Goal: Information Seeking & Learning: Learn about a topic

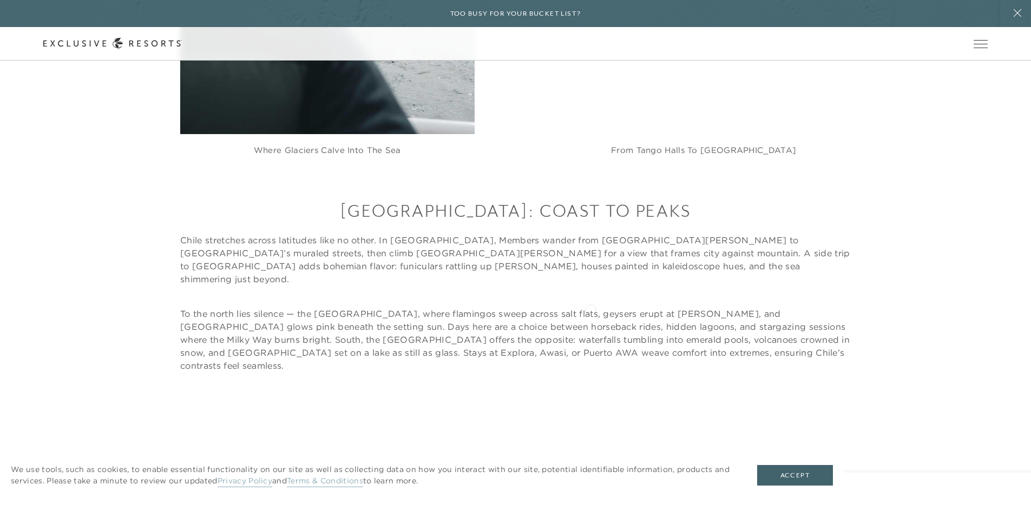
scroll to position [2673, 0]
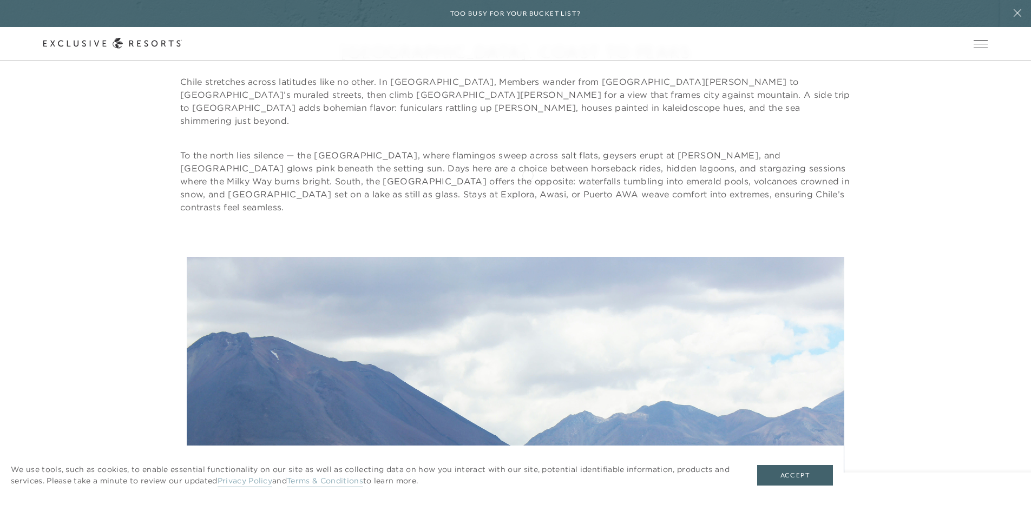
click at [526, 172] on p "To the north lies silence — the [GEOGRAPHIC_DATA], where flamingos sweep across…" at bounding box center [515, 181] width 670 height 65
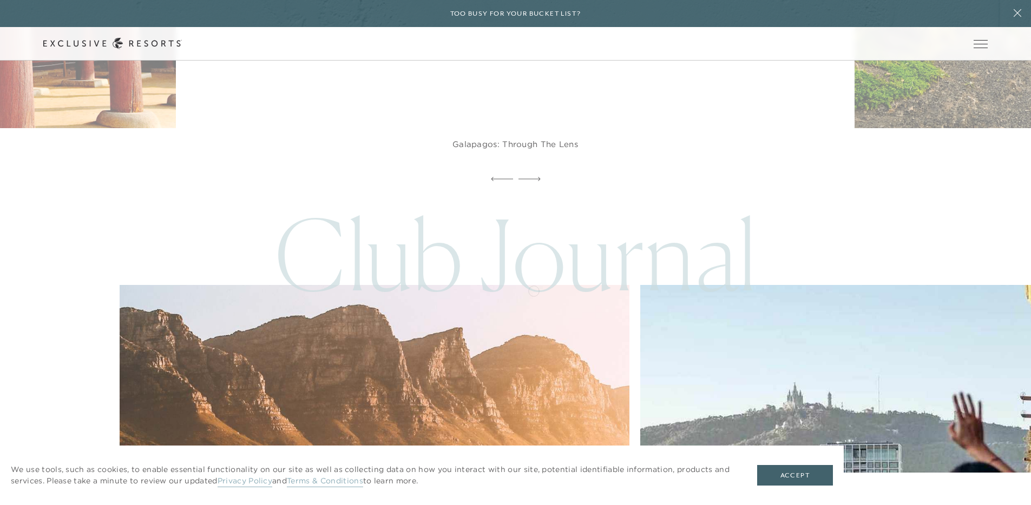
scroll to position [5657, 0]
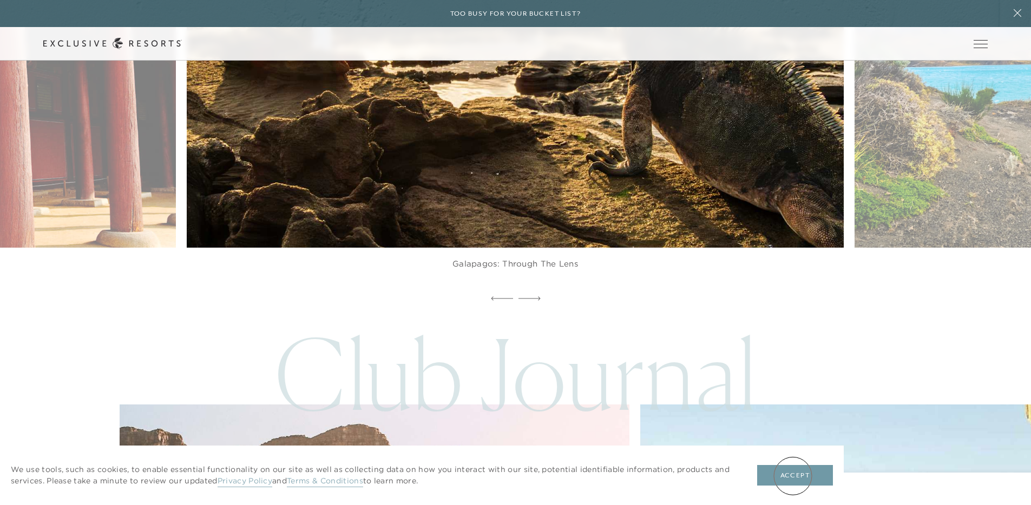
click at [793, 476] on button "Accept" at bounding box center [795, 475] width 76 height 21
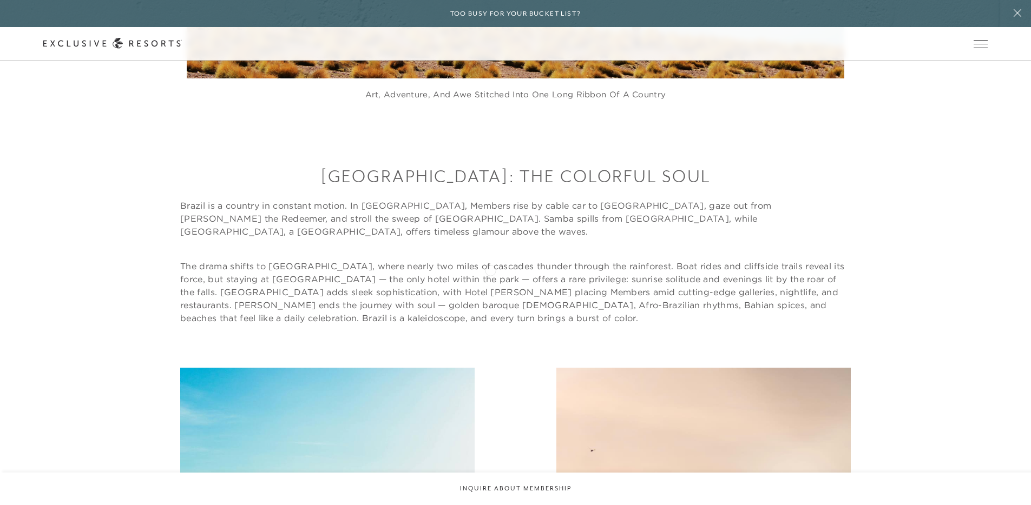
scroll to position [3399, 0]
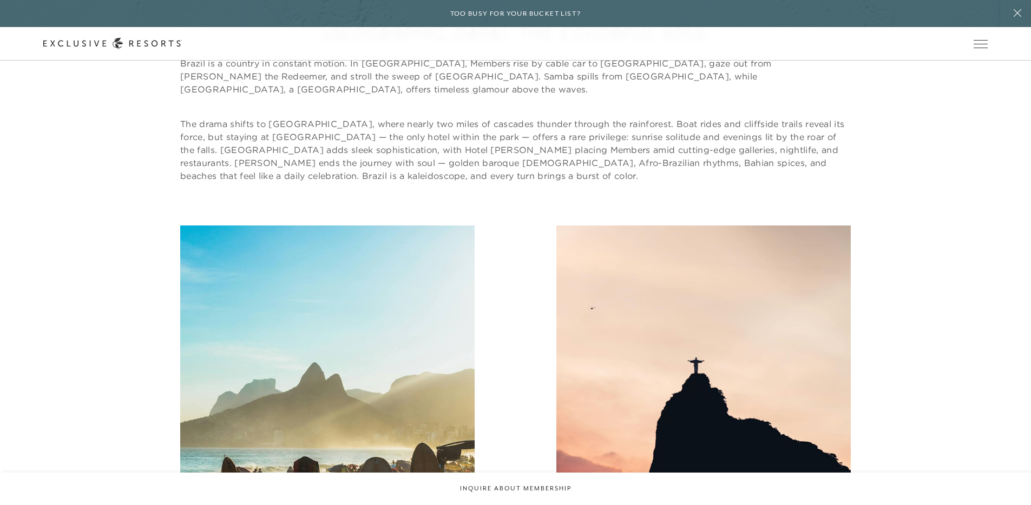
drag, startPoint x: 239, startPoint y: 84, endPoint x: 314, endPoint y: 86, distance: 75.8
click at [311, 61] on header "Skip to main content Too busy for your bucket list? Not a bucket list. A bluepr…" at bounding box center [515, 30] width 1031 height 61
drag, startPoint x: 339, startPoint y: 83, endPoint x: 252, endPoint y: 81, distance: 86.6
click at [252, 61] on header "Skip to main content Too busy for your bucket list? Not a bucket list. A bluepr…" at bounding box center [515, 30] width 1031 height 61
drag, startPoint x: 430, startPoint y: 85, endPoint x: 521, endPoint y: 85, distance: 90.9
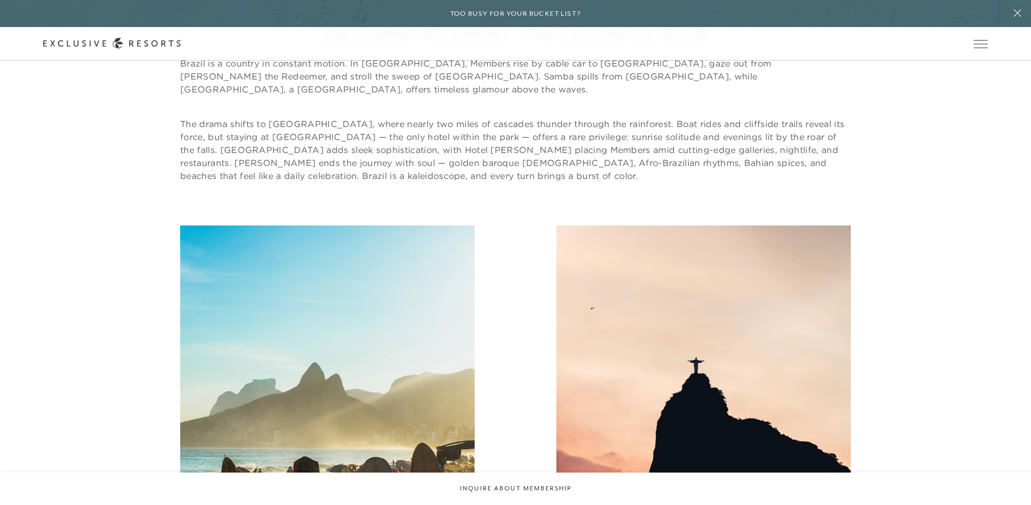
click at [471, 61] on header "Skip to main content Too busy for your bucket list? Not a bucket list. A bluepr…" at bounding box center [515, 30] width 1031 height 61
drag, startPoint x: 593, startPoint y: 84, endPoint x: 676, endPoint y: 85, distance: 83.3
click at [654, 61] on header "Skip to main content Too busy for your bucket list? Not a bucket list. A bluepr…" at bounding box center [515, 30] width 1031 height 61
drag, startPoint x: 754, startPoint y: 94, endPoint x: 703, endPoint y: 94, distance: 50.9
click at [704, 117] on p "The drama shifts to [GEOGRAPHIC_DATA], where nearly two miles of cascades thund…" at bounding box center [515, 149] width 670 height 65
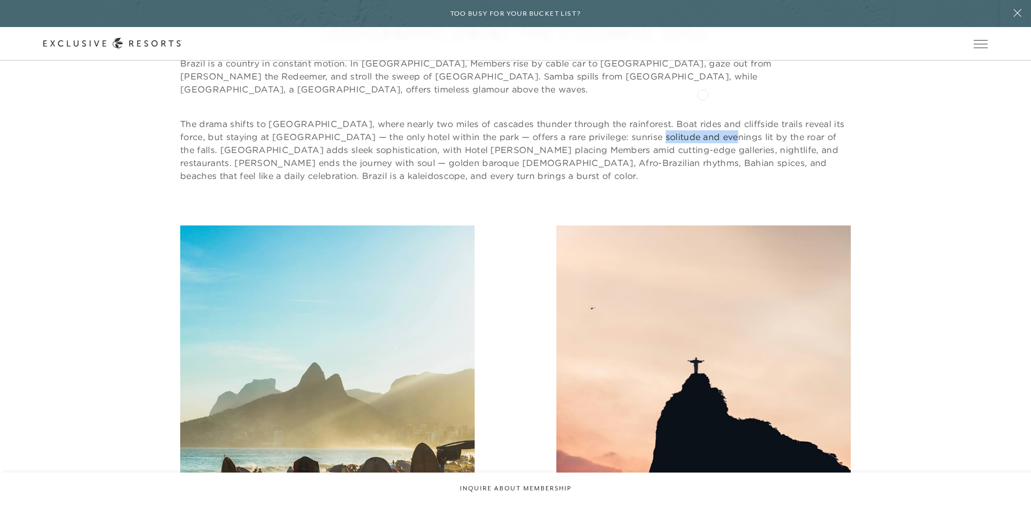
drag, startPoint x: 636, startPoint y: 95, endPoint x: 603, endPoint y: 95, distance: 32.5
click at [617, 117] on p "The drama shifts to [GEOGRAPHIC_DATA], where nearly two miles of cascades thund…" at bounding box center [515, 149] width 670 height 65
drag, startPoint x: 209, startPoint y: 109, endPoint x: 259, endPoint y: 109, distance: 49.2
click at [255, 117] on p "The drama shifts to [GEOGRAPHIC_DATA], where nearly two miles of cascades thund…" at bounding box center [515, 149] width 670 height 65
drag, startPoint x: 291, startPoint y: 108, endPoint x: 319, endPoint y: 108, distance: 28.1
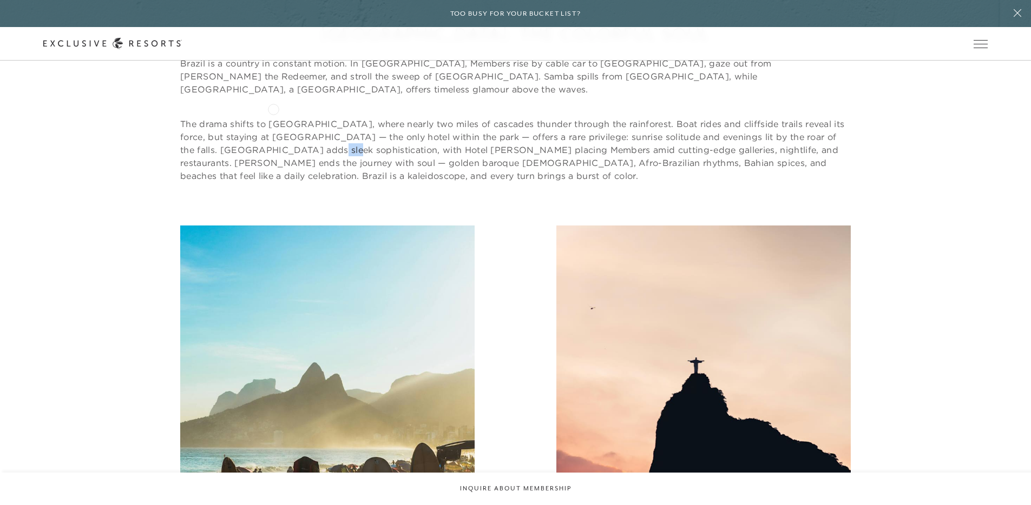
click at [311, 117] on p "The drama shifts to [GEOGRAPHIC_DATA], where nearly two miles of cascades thund…" at bounding box center [515, 149] width 670 height 65
drag, startPoint x: 457, startPoint y: 109, endPoint x: 493, endPoint y: 109, distance: 36.3
click at [492, 117] on p "The drama shifts to [GEOGRAPHIC_DATA], where nearly two miles of cascades thund…" at bounding box center [515, 149] width 670 height 65
click at [187, 117] on p "The drama shifts to [GEOGRAPHIC_DATA], where nearly two miles of cascades thund…" at bounding box center [515, 149] width 670 height 65
drag, startPoint x: 187, startPoint y: 108, endPoint x: 213, endPoint y: 109, distance: 26.5
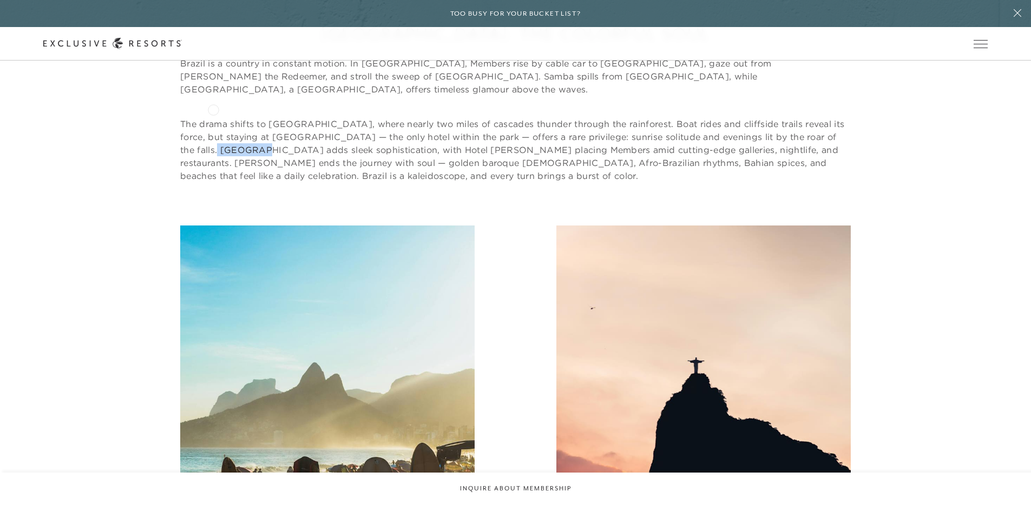
click at [213, 117] on p "The drama shifts to [GEOGRAPHIC_DATA], where nearly two miles of cascades thund…" at bounding box center [515, 149] width 670 height 65
copy p "[GEOGRAPHIC_DATA]"
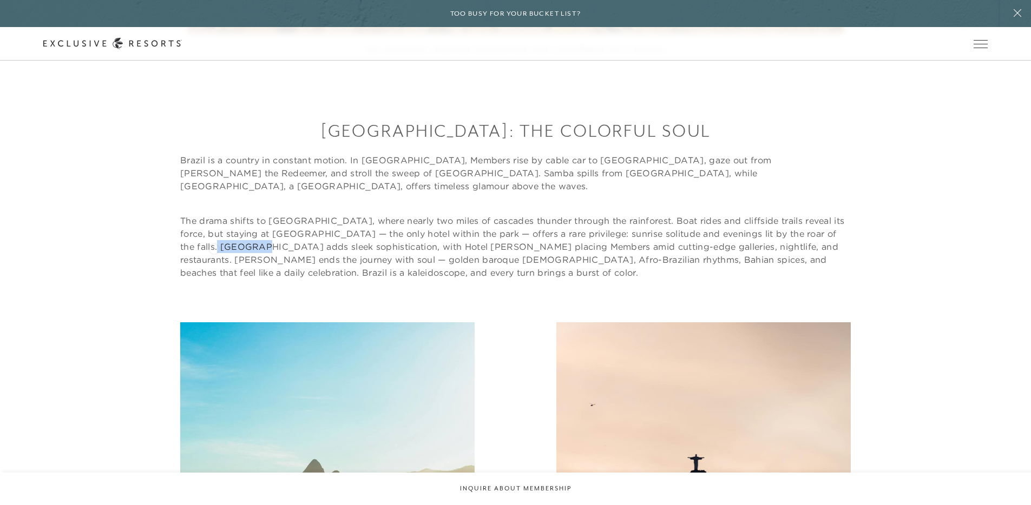
scroll to position [3303, 0]
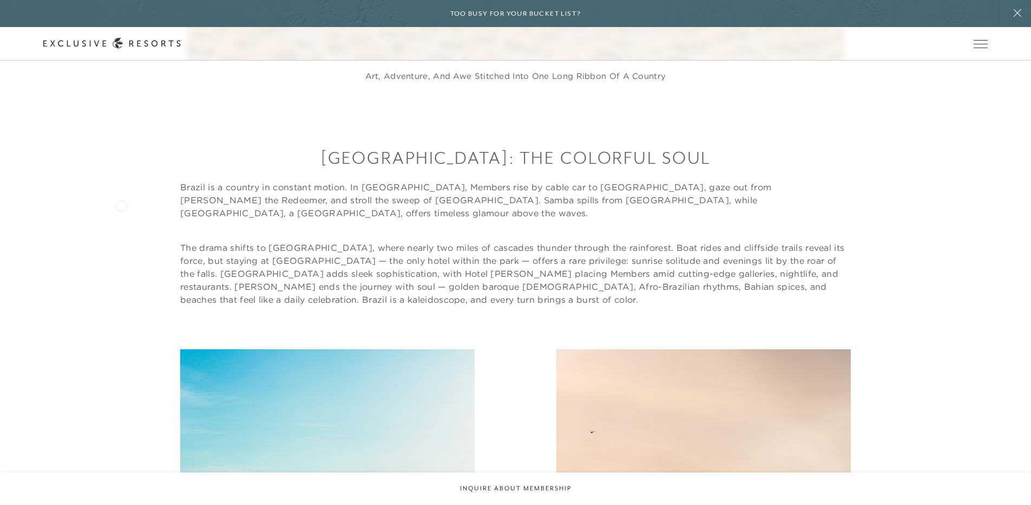
click at [120, 204] on div "[GEOGRAPHIC_DATA]: The Colorful Soul Brazil is a country in constant motion. In…" at bounding box center [515, 226] width 944 height 160
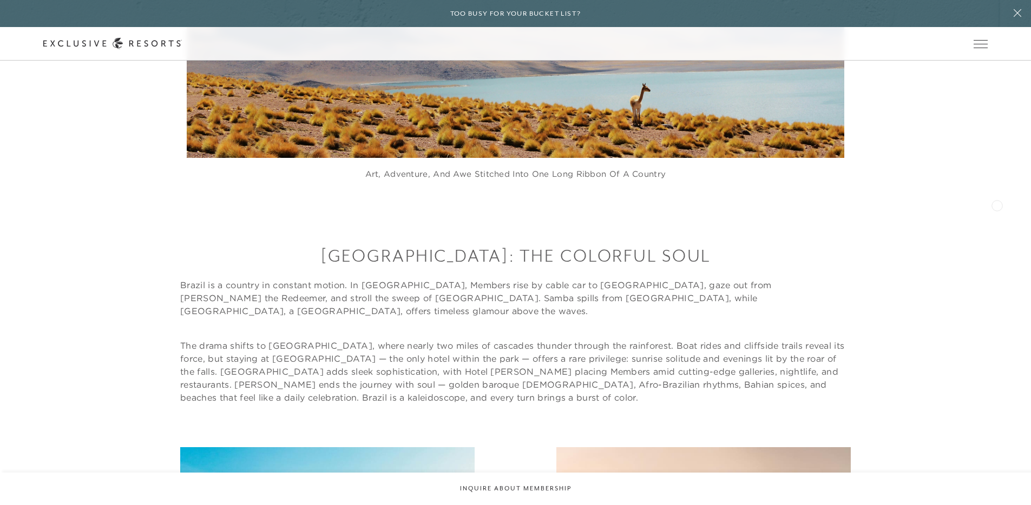
scroll to position [3179, 0]
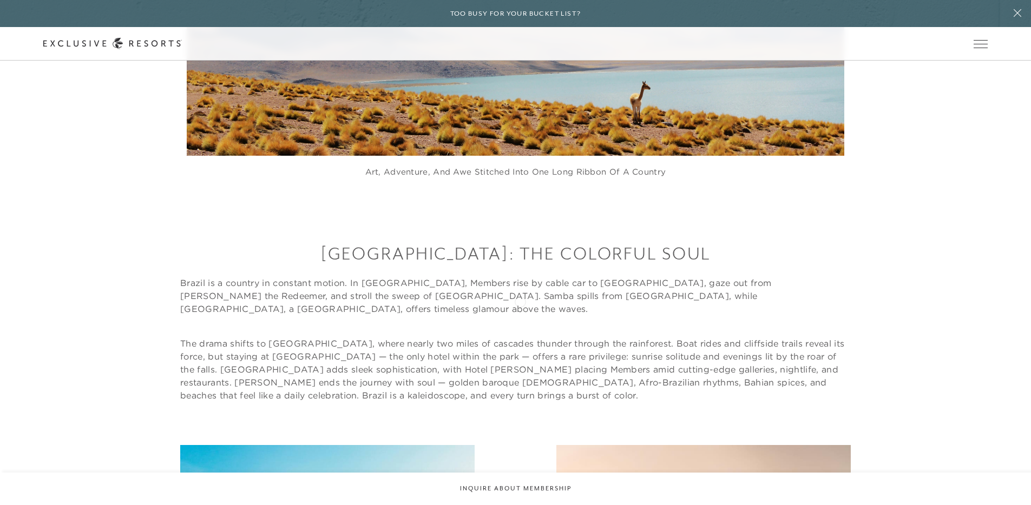
drag, startPoint x: 492, startPoint y: 301, endPoint x: 596, endPoint y: 302, distance: 103.9
click at [562, 337] on p "The drama shifts to [GEOGRAPHIC_DATA], where nearly two miles of cascades thund…" at bounding box center [515, 369] width 670 height 65
drag, startPoint x: 653, startPoint y: 301, endPoint x: 689, endPoint y: 302, distance: 36.3
click at [682, 337] on p "The drama shifts to [GEOGRAPHIC_DATA], where nearly two miles of cascades thund…" at bounding box center [515, 369] width 670 height 65
drag, startPoint x: 815, startPoint y: 301, endPoint x: 853, endPoint y: 302, distance: 37.3
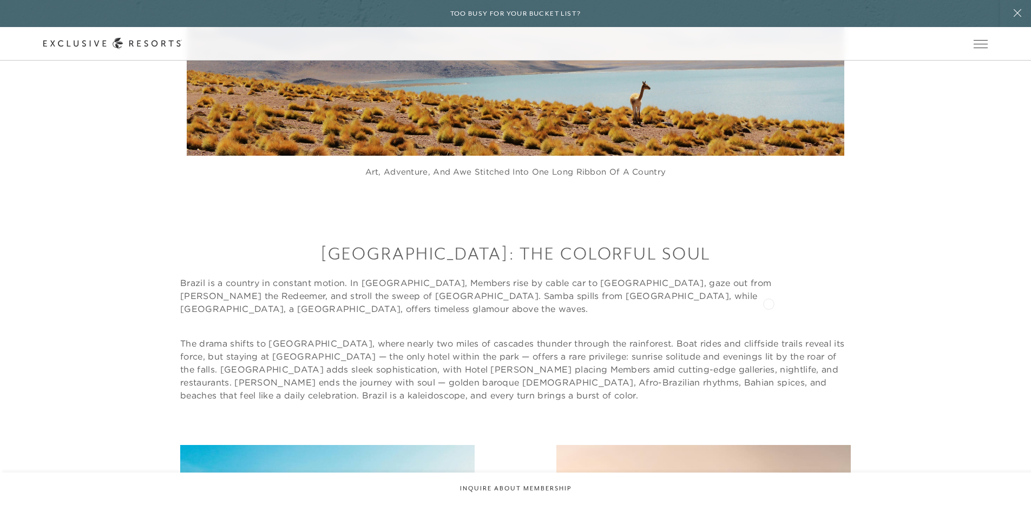
click at [852, 302] on div "[GEOGRAPHIC_DATA]: The Colorful Soul Brazil is a country in constant motion. In…" at bounding box center [515, 322] width 944 height 160
drag, startPoint x: 338, startPoint y: 317, endPoint x: 394, endPoint y: 319, distance: 56.3
click at [394, 337] on p "The drama shifts to [GEOGRAPHIC_DATA], where nearly two miles of cascades thund…" at bounding box center [515, 369] width 670 height 65
click at [478, 337] on p "The drama shifts to [GEOGRAPHIC_DATA], where nearly two miles of cascades thund…" at bounding box center [515, 369] width 670 height 65
drag, startPoint x: 557, startPoint y: 318, endPoint x: 591, endPoint y: 316, distance: 34.1
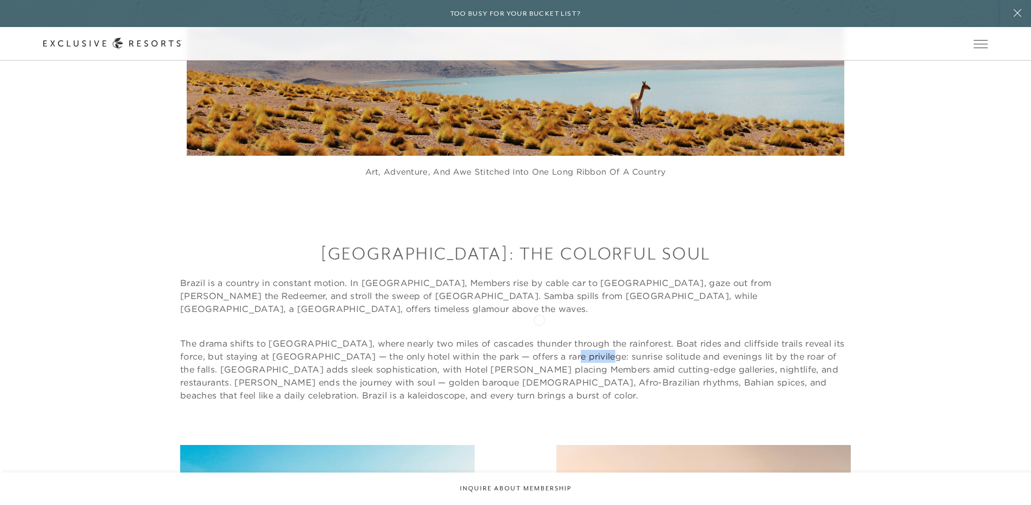
click at [590, 337] on p "The drama shifts to [GEOGRAPHIC_DATA], where nearly two miles of cascades thund…" at bounding box center [515, 369] width 670 height 65
drag, startPoint x: 608, startPoint y: 315, endPoint x: 635, endPoint y: 314, distance: 27.1
click at [633, 337] on p "The drama shifts to [GEOGRAPHIC_DATA], where nearly two miles of cascades thund…" at bounding box center [515, 369] width 670 height 65
drag, startPoint x: 704, startPoint y: 315, endPoint x: 824, endPoint y: 315, distance: 120.1
click at [824, 337] on p "The drama shifts to [GEOGRAPHIC_DATA], where nearly two miles of cascades thund…" at bounding box center [515, 369] width 670 height 65
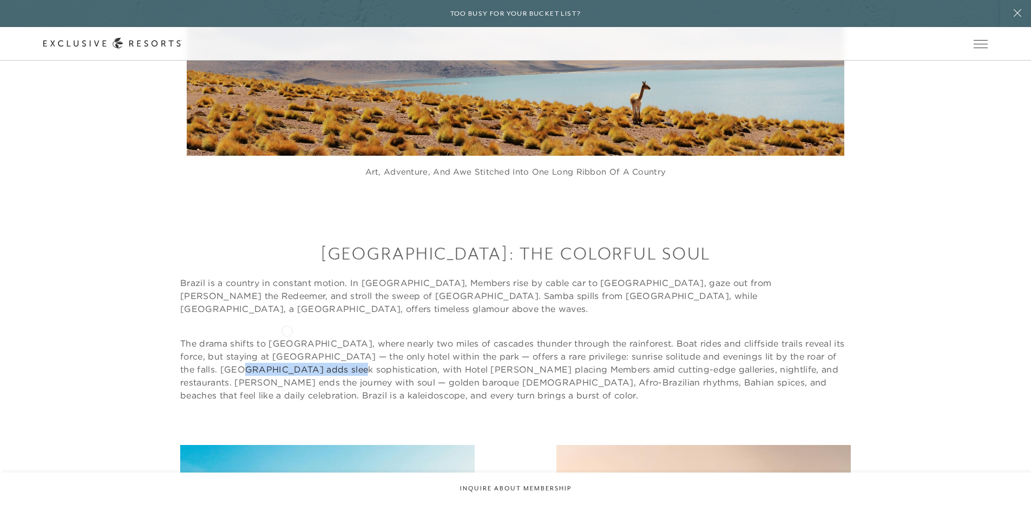
drag, startPoint x: 207, startPoint y: 328, endPoint x: 332, endPoint y: 331, distance: 125.0
click at [328, 337] on p "The drama shifts to [GEOGRAPHIC_DATA], where nearly two miles of cascades thund…" at bounding box center [515, 369] width 670 height 65
drag, startPoint x: 369, startPoint y: 330, endPoint x: 427, endPoint y: 328, distance: 57.9
click at [427, 337] on p "The drama shifts to [GEOGRAPHIC_DATA], where nearly two miles of cascades thund…" at bounding box center [515, 369] width 670 height 65
drag, startPoint x: 443, startPoint y: 328, endPoint x: 537, endPoint y: 328, distance: 93.6
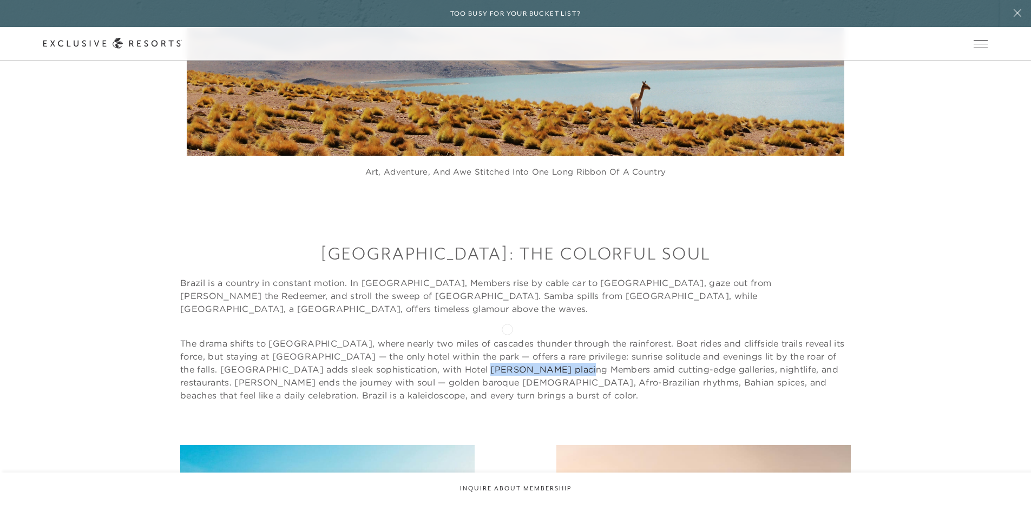
click at [536, 337] on p "The drama shifts to [GEOGRAPHIC_DATA], where nearly two miles of cascades thund…" at bounding box center [515, 369] width 670 height 65
drag, startPoint x: 650, startPoint y: 335, endPoint x: 776, endPoint y: 336, distance: 125.5
click at [769, 337] on p "The drama shifts to [GEOGRAPHIC_DATA], where nearly two miles of cascades thund…" at bounding box center [515, 369] width 670 height 65
drag, startPoint x: 802, startPoint y: 334, endPoint x: 836, endPoint y: 336, distance: 34.2
click at [832, 337] on p "The drama shifts to [GEOGRAPHIC_DATA], where nearly two miles of cascades thund…" at bounding box center [515, 369] width 670 height 65
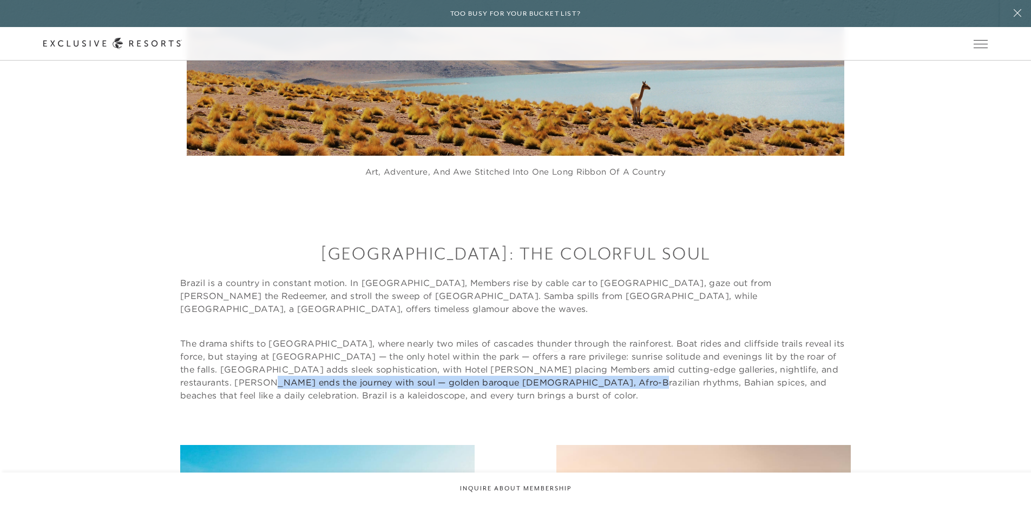
drag, startPoint x: 209, startPoint y: 341, endPoint x: 557, endPoint y: 346, distance: 347.9
click at [556, 345] on p "The drama shifts to [GEOGRAPHIC_DATA], where nearly two miles of cascades thund…" at bounding box center [515, 369] width 670 height 65
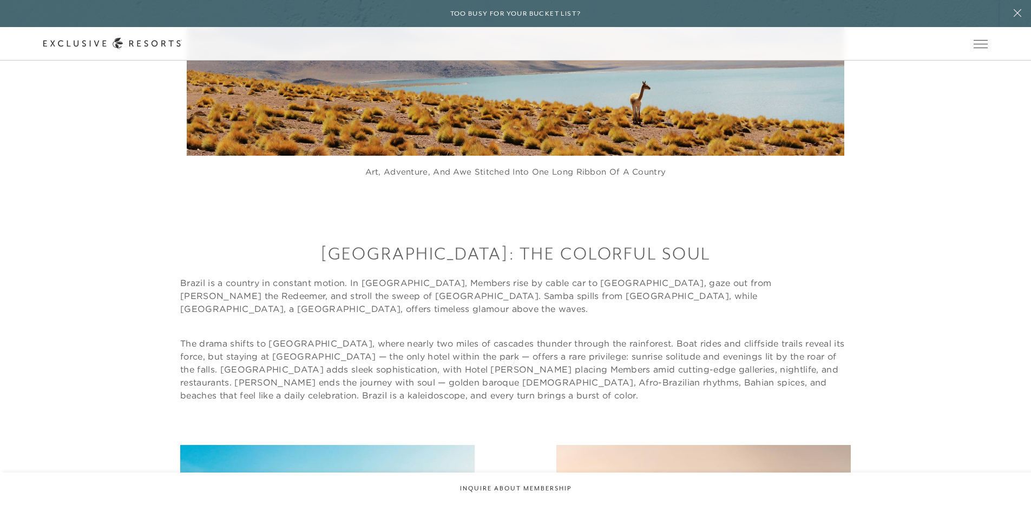
click at [509, 360] on p "The drama shifts to [GEOGRAPHIC_DATA], where nearly two miles of cascades thund…" at bounding box center [515, 369] width 670 height 65
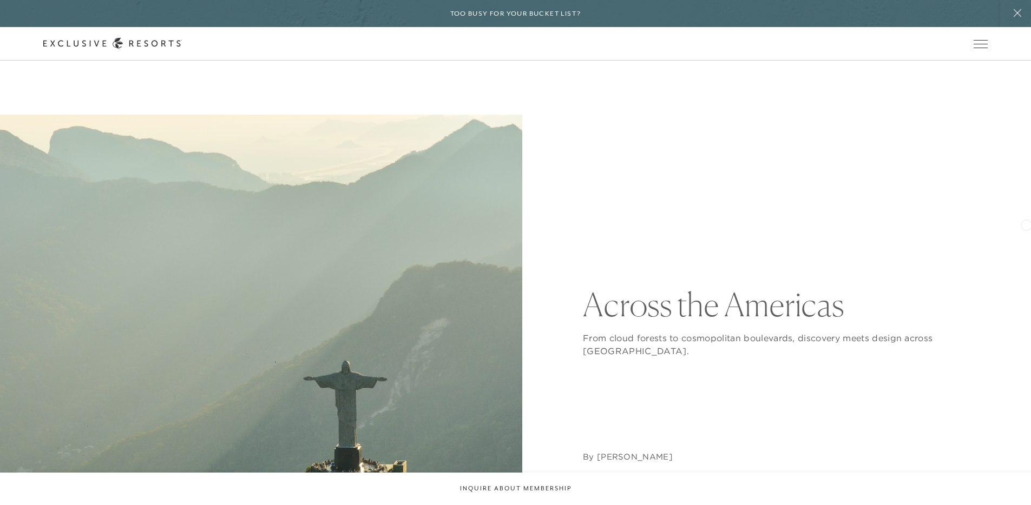
scroll to position [137, 0]
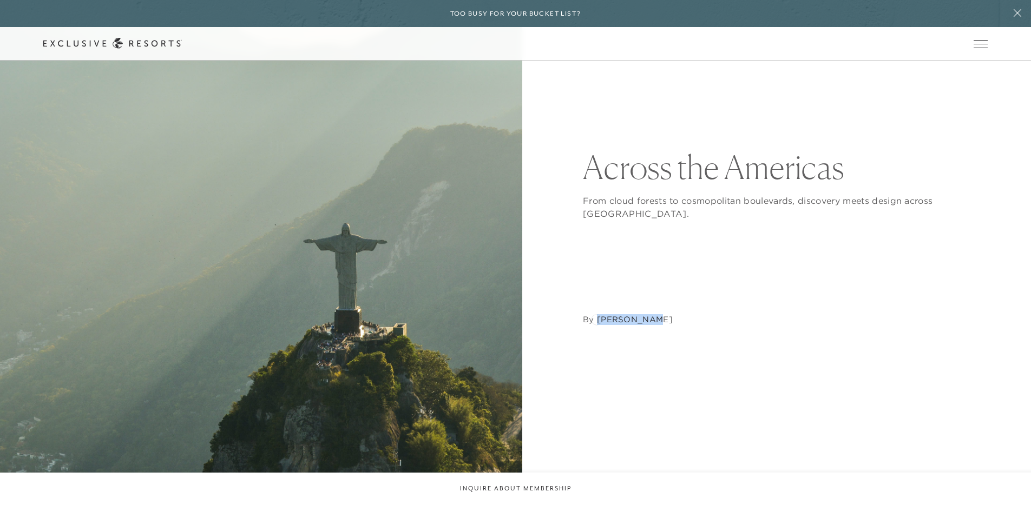
drag, startPoint x: 657, startPoint y: 320, endPoint x: 602, endPoint y: 315, distance: 55.9
click at [596, 319] on nav "By [PERSON_NAME]" at bounding box center [785, 273] width 405 height 106
copy address "[PERSON_NAME]"
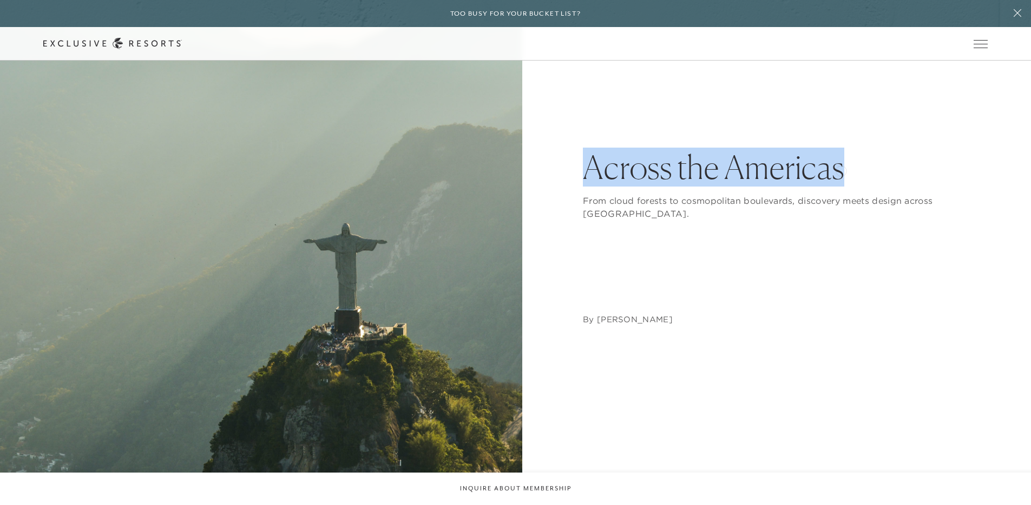
drag, startPoint x: 624, startPoint y: 169, endPoint x: 841, endPoint y: 170, distance: 216.4
click at [841, 170] on div "Across the [GEOGRAPHIC_DATA] From cloud forests to cosmopolitan boulevards, dis…" at bounding box center [515, 238] width 944 height 522
copy h1 "Across the Americas"
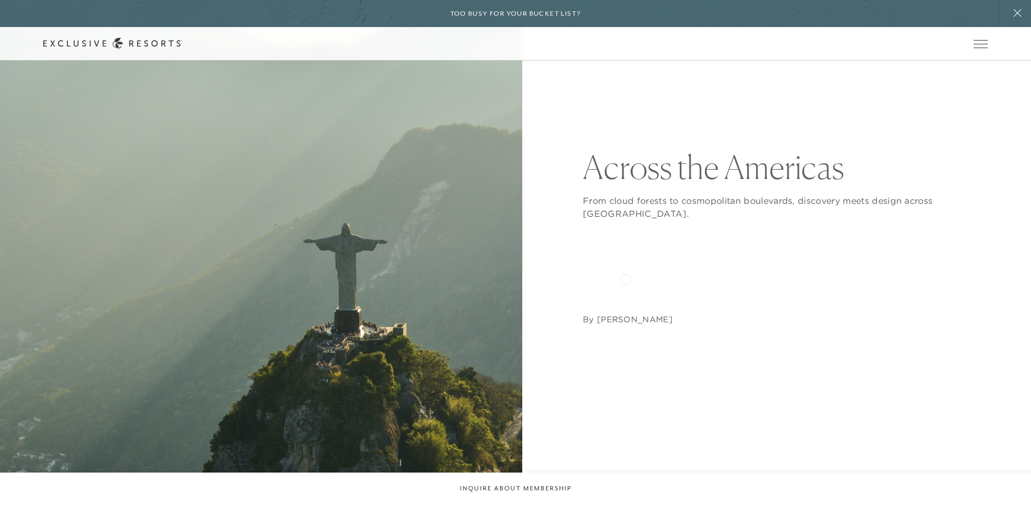
click at [627, 280] on nav "By [PERSON_NAME]" at bounding box center [785, 273] width 405 height 106
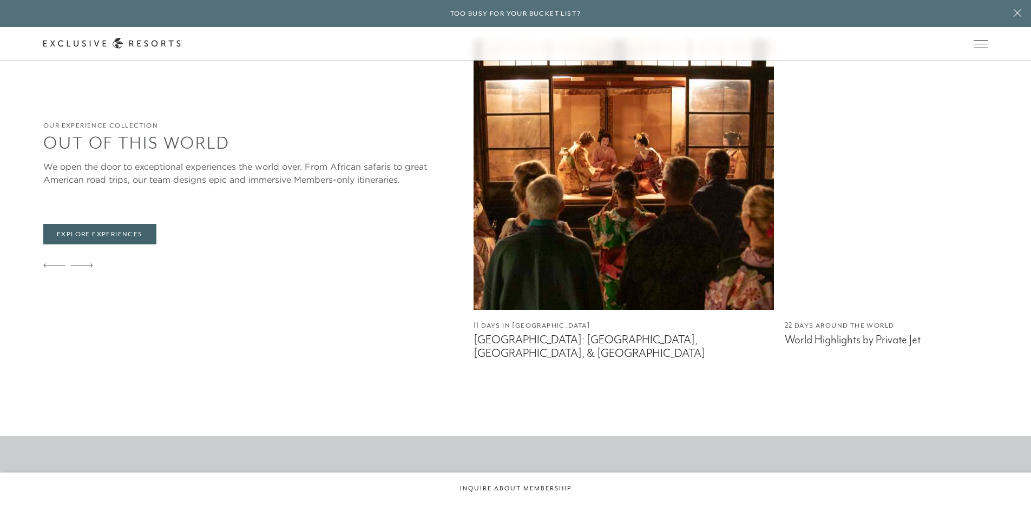
scroll to position [3352, 0]
